Goal: Book appointment/travel/reservation

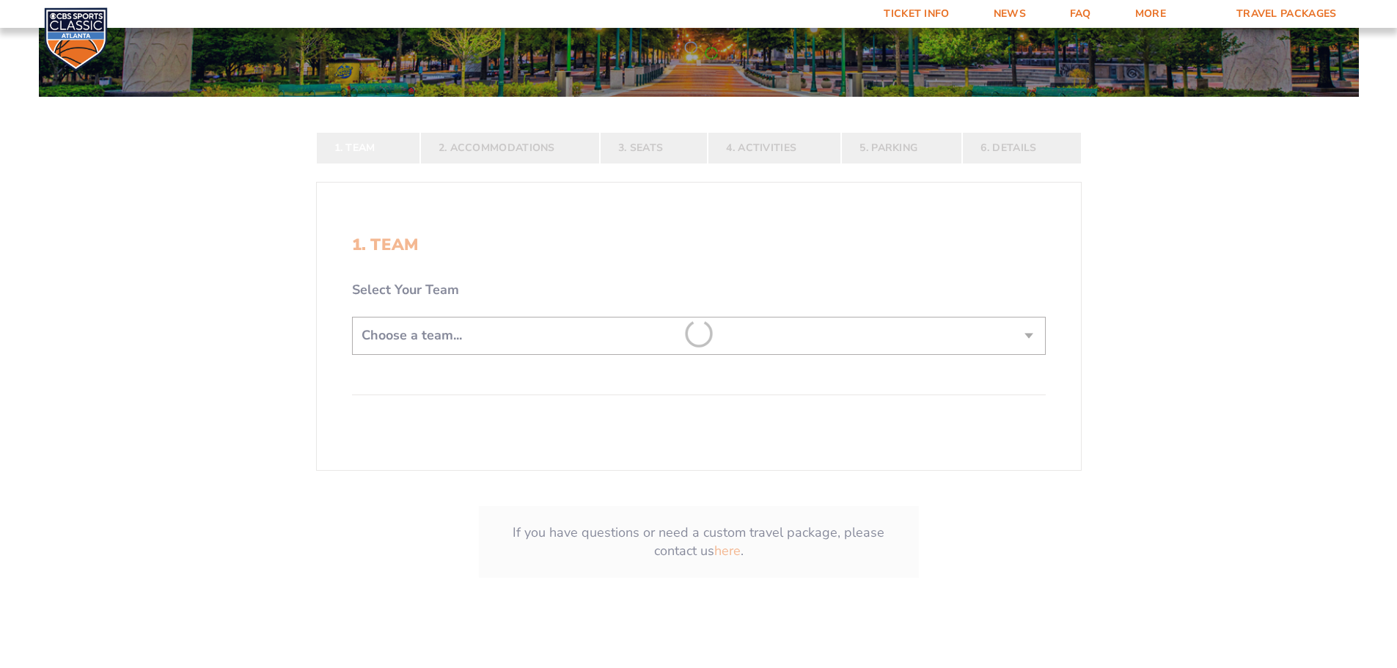
scroll to position [293, 0]
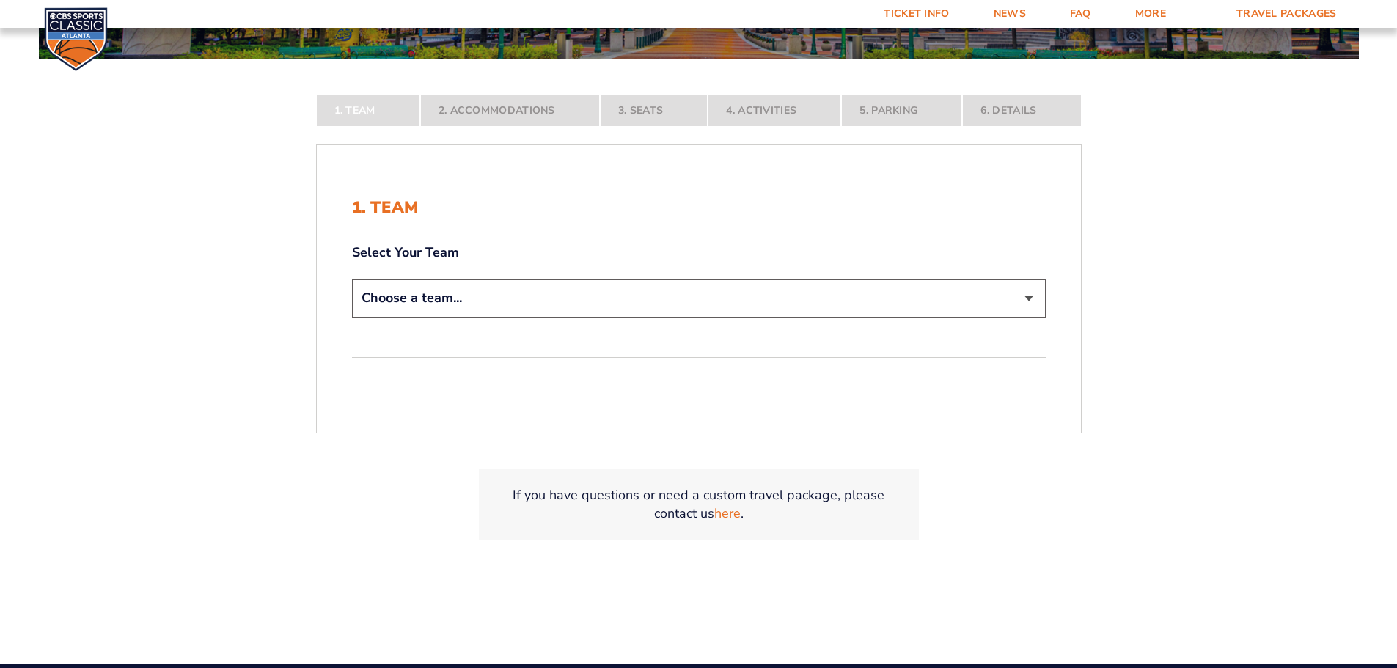
click at [509, 304] on select "Choose a team... [US_STATE] Wildcats [US_STATE] State Buckeyes [US_STATE] Tar H…" at bounding box center [699, 297] width 694 height 37
select select "12956"
click at [352, 317] on select "Choose a team... [US_STATE] Wildcats [US_STATE] State Buckeyes [US_STATE] Tar H…" at bounding box center [699, 297] width 694 height 37
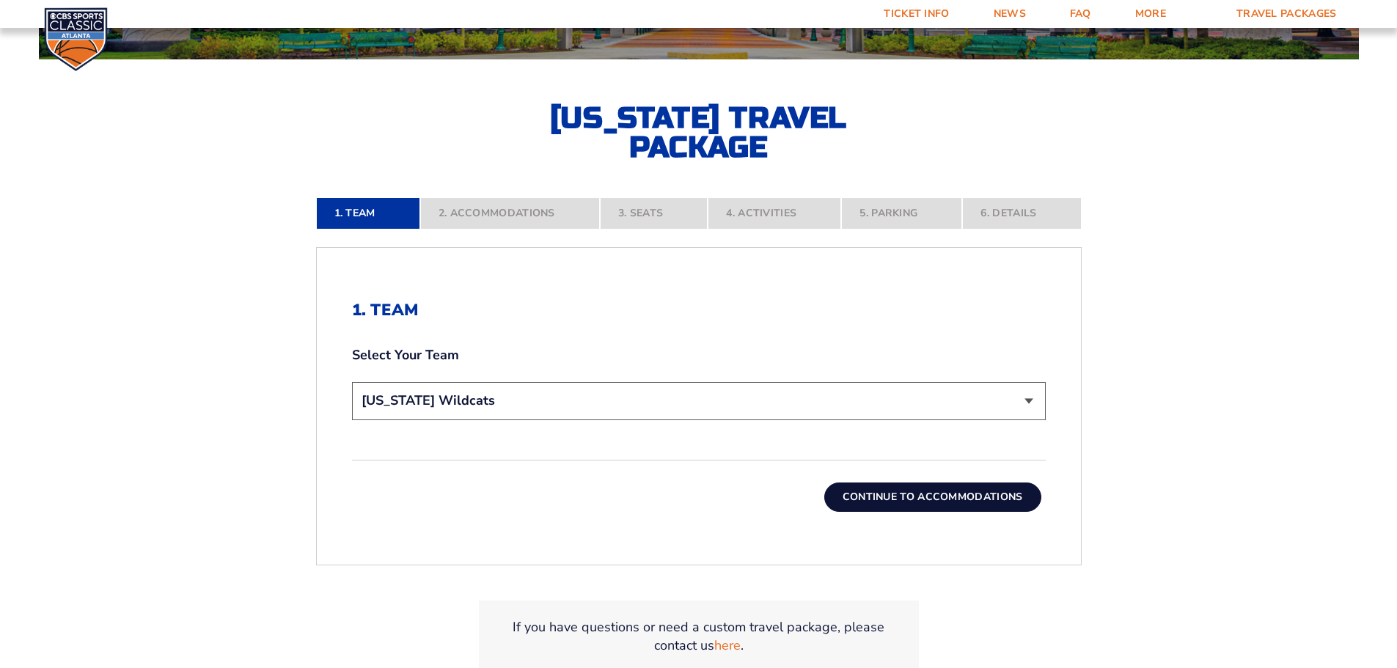
click at [913, 500] on button "Continue To Accommodations" at bounding box center [932, 497] width 217 height 29
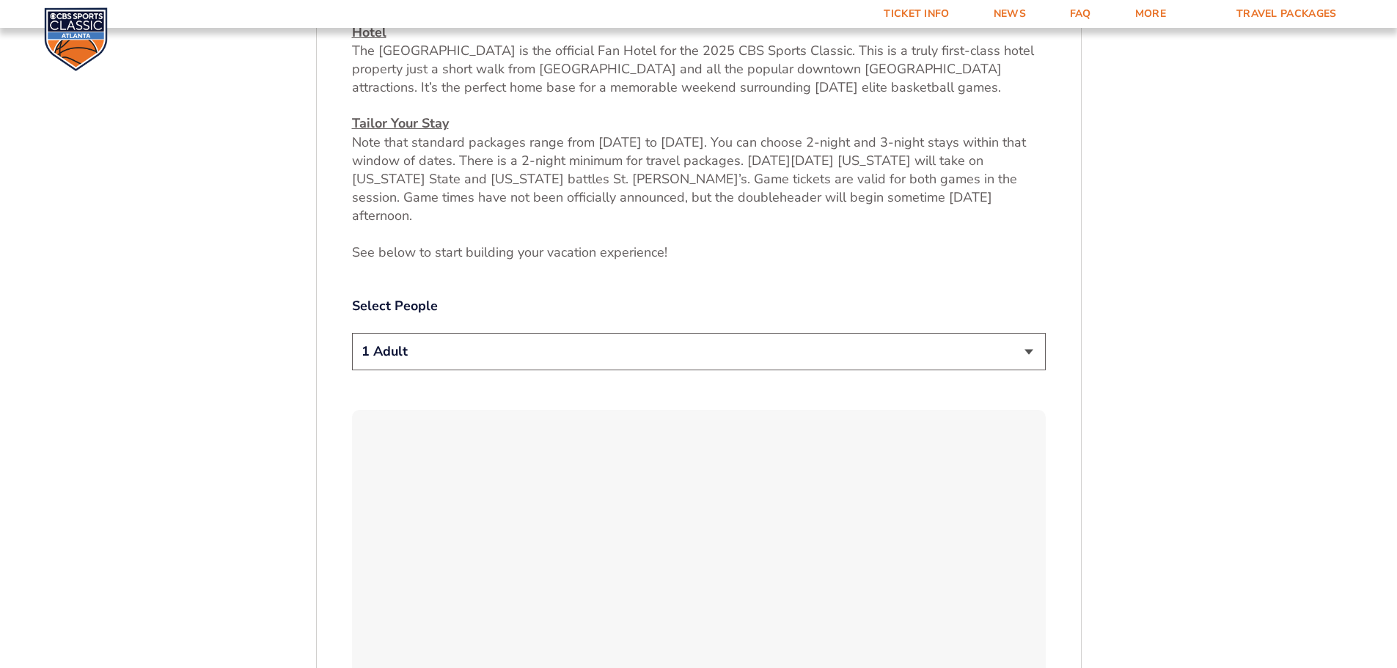
scroll to position [756, 0]
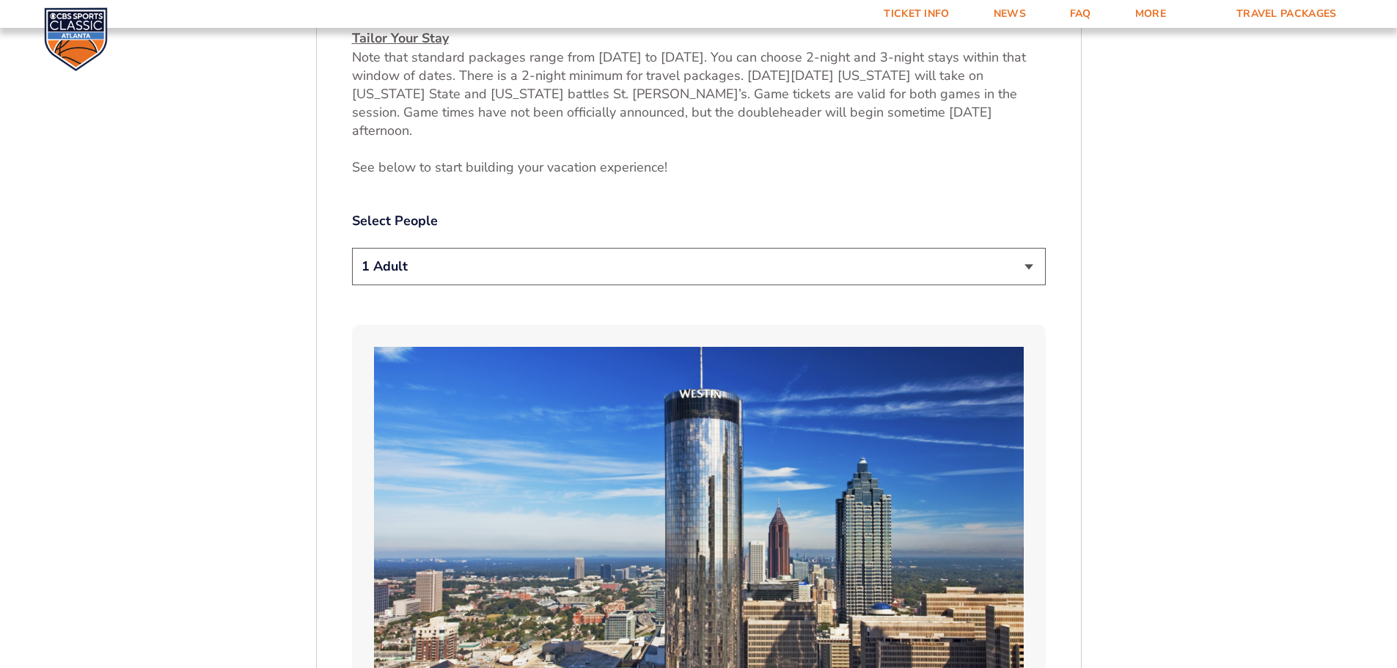
click at [473, 256] on select "1 Adult 2 Adults 3 Adults 4 Adults 2 Adults + 1 Child 2 Adults + 2 Children 2 A…" at bounding box center [699, 266] width 694 height 37
select select "2 Adults"
click at [352, 248] on select "1 Adult 2 Adults 3 Adults 4 Adults 2 Adults + 1 Child 2 Adults + 2 Children 2 A…" at bounding box center [699, 266] width 694 height 37
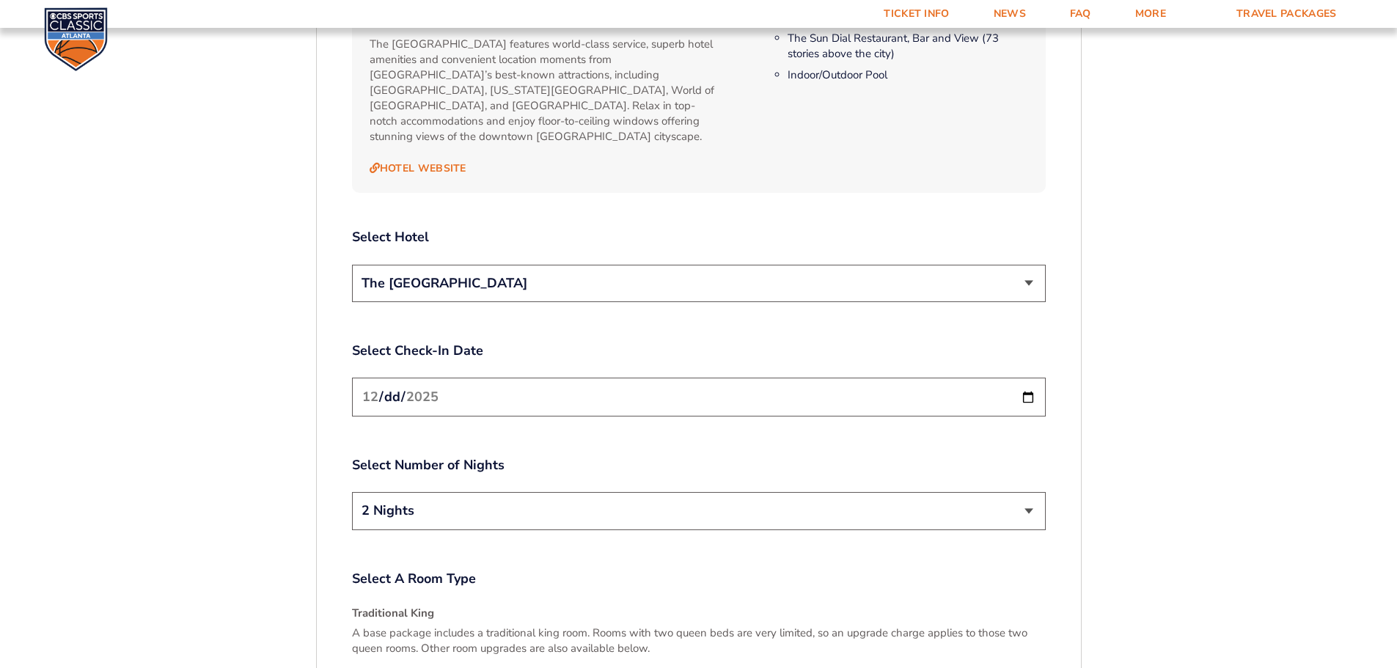
scroll to position [1856, 0]
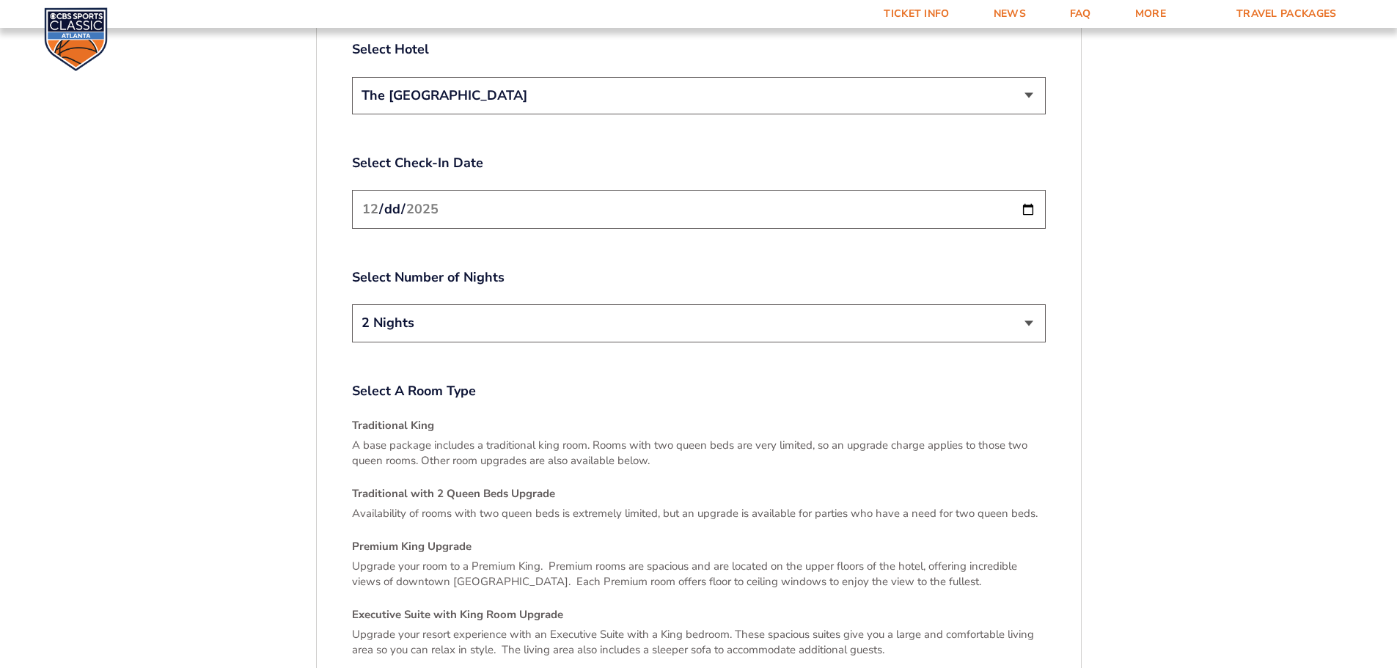
click at [482, 77] on select "The [GEOGRAPHIC_DATA]" at bounding box center [699, 95] width 694 height 37
click at [366, 382] on div "Select A Room Type Traditional King A base package includes a traditional king …" at bounding box center [699, 589] width 694 height 414
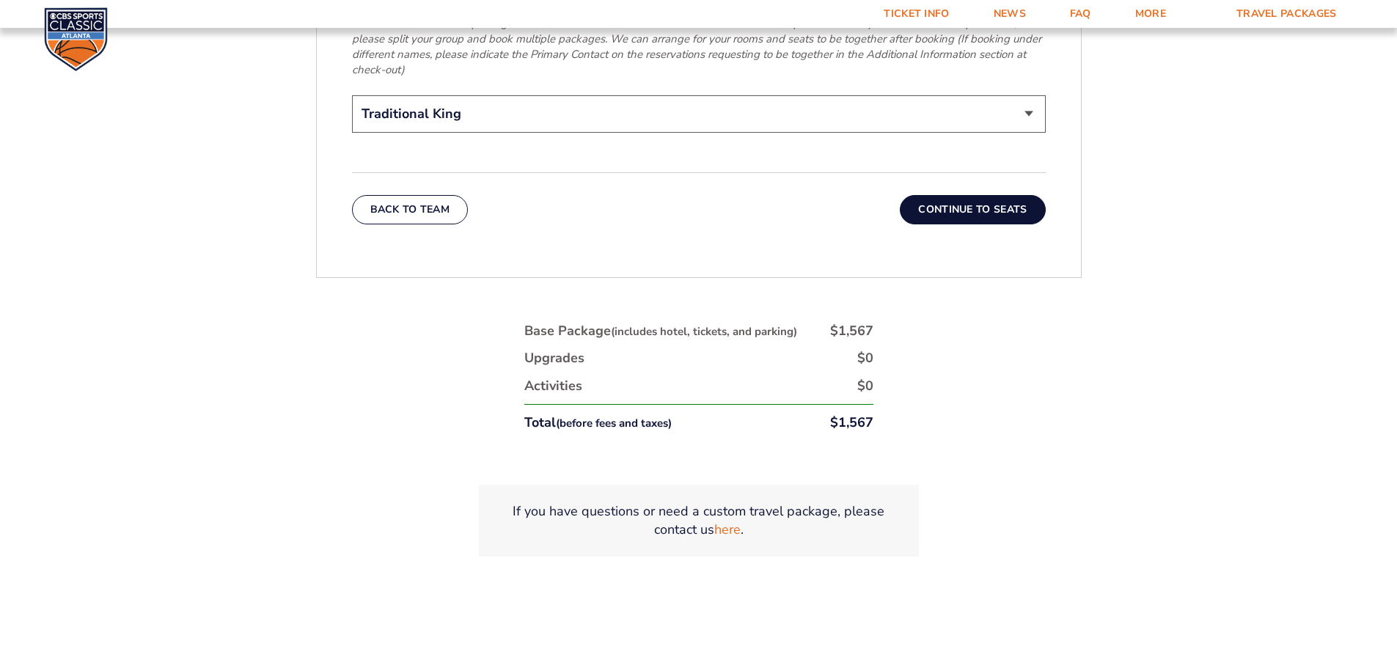
scroll to position [2516, 0]
click at [485, 95] on select "Traditional King Traditional with 2 Queen Beds Upgrade (+$95 per night) Premium…" at bounding box center [699, 113] width 694 height 37
